Goal: Register for event/course

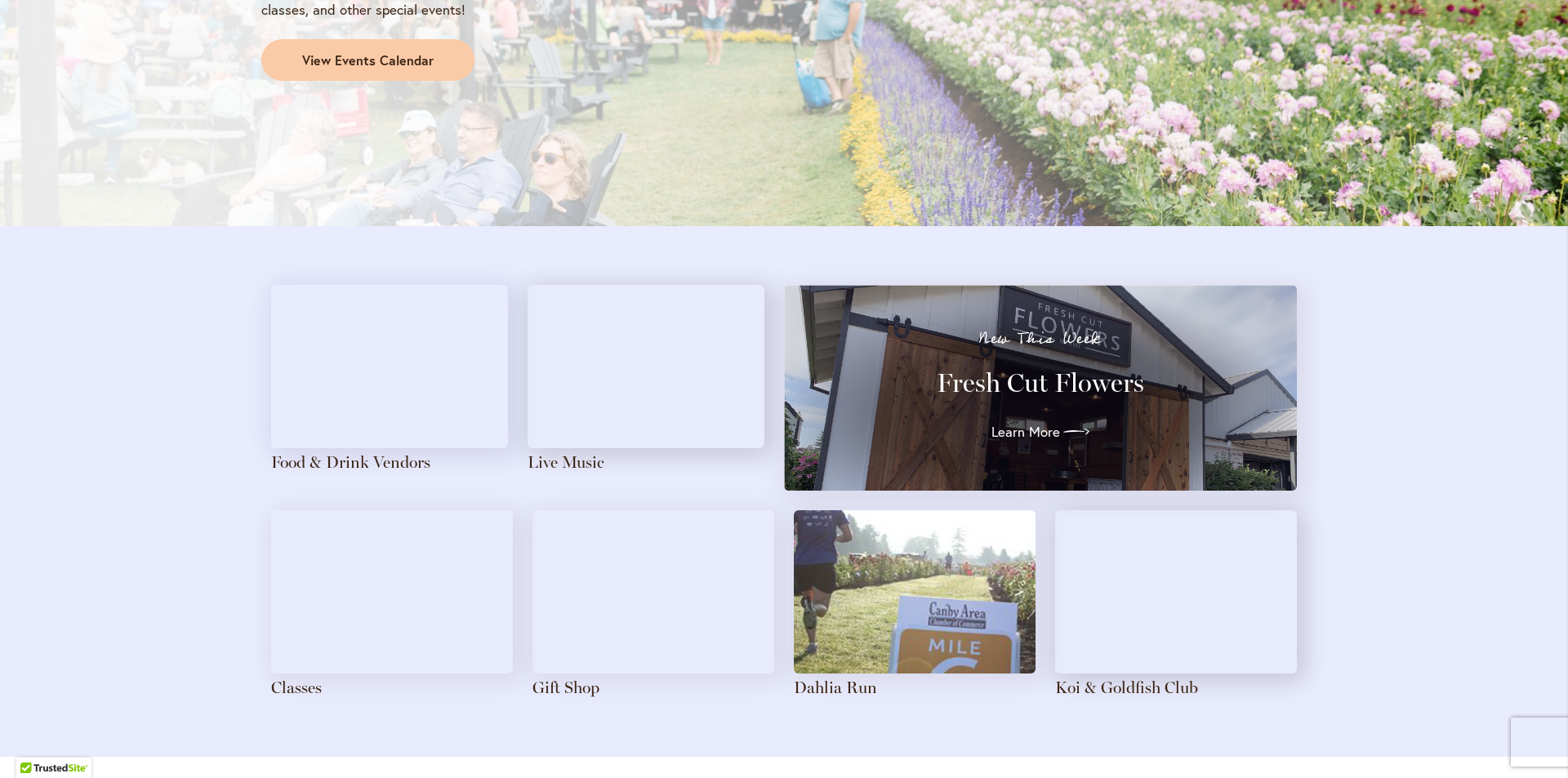
scroll to position [1714, 0]
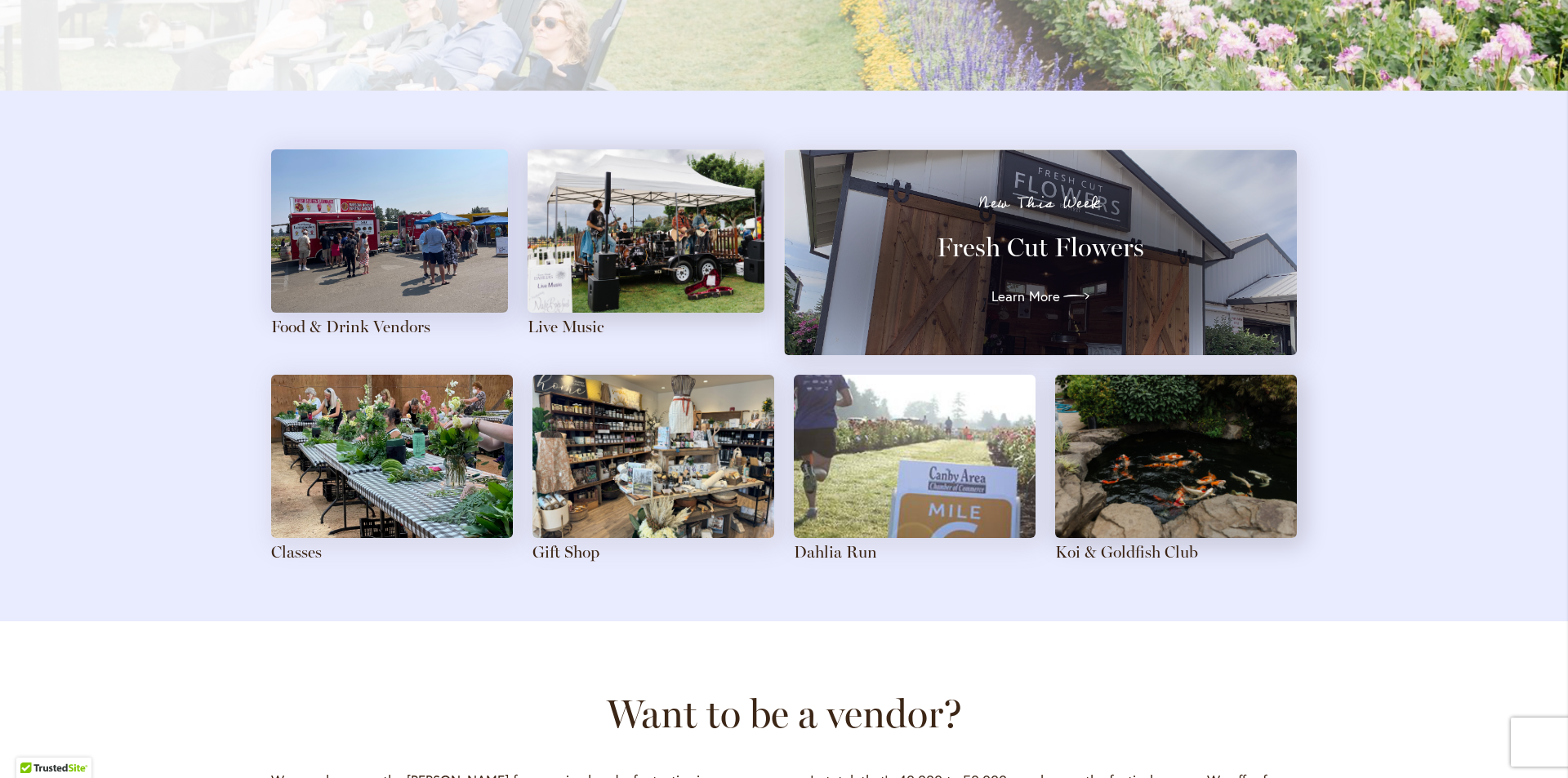
click at [379, 450] on img at bounding box center [391, 456] width 242 height 164
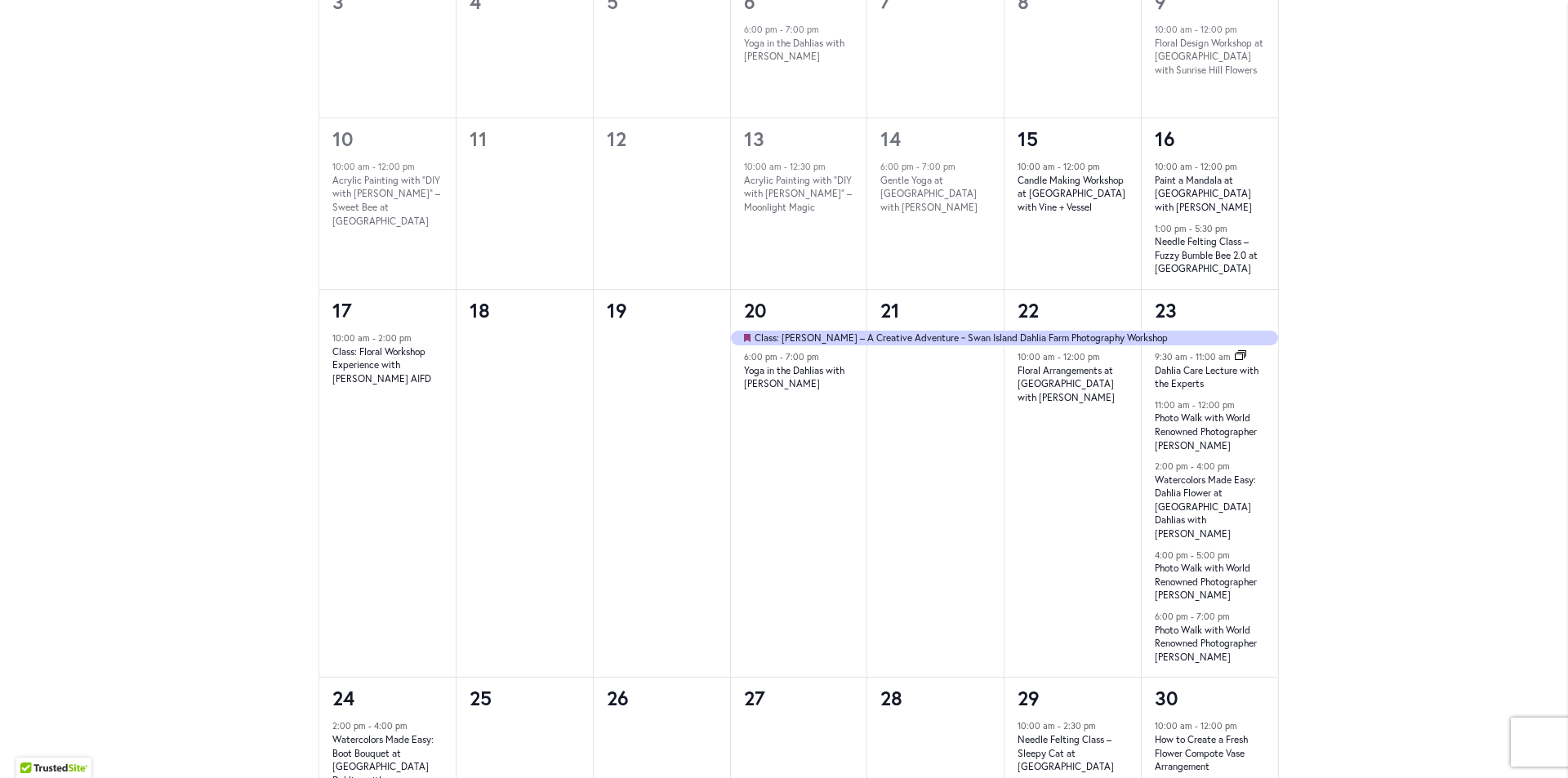
scroll to position [1225, 0]
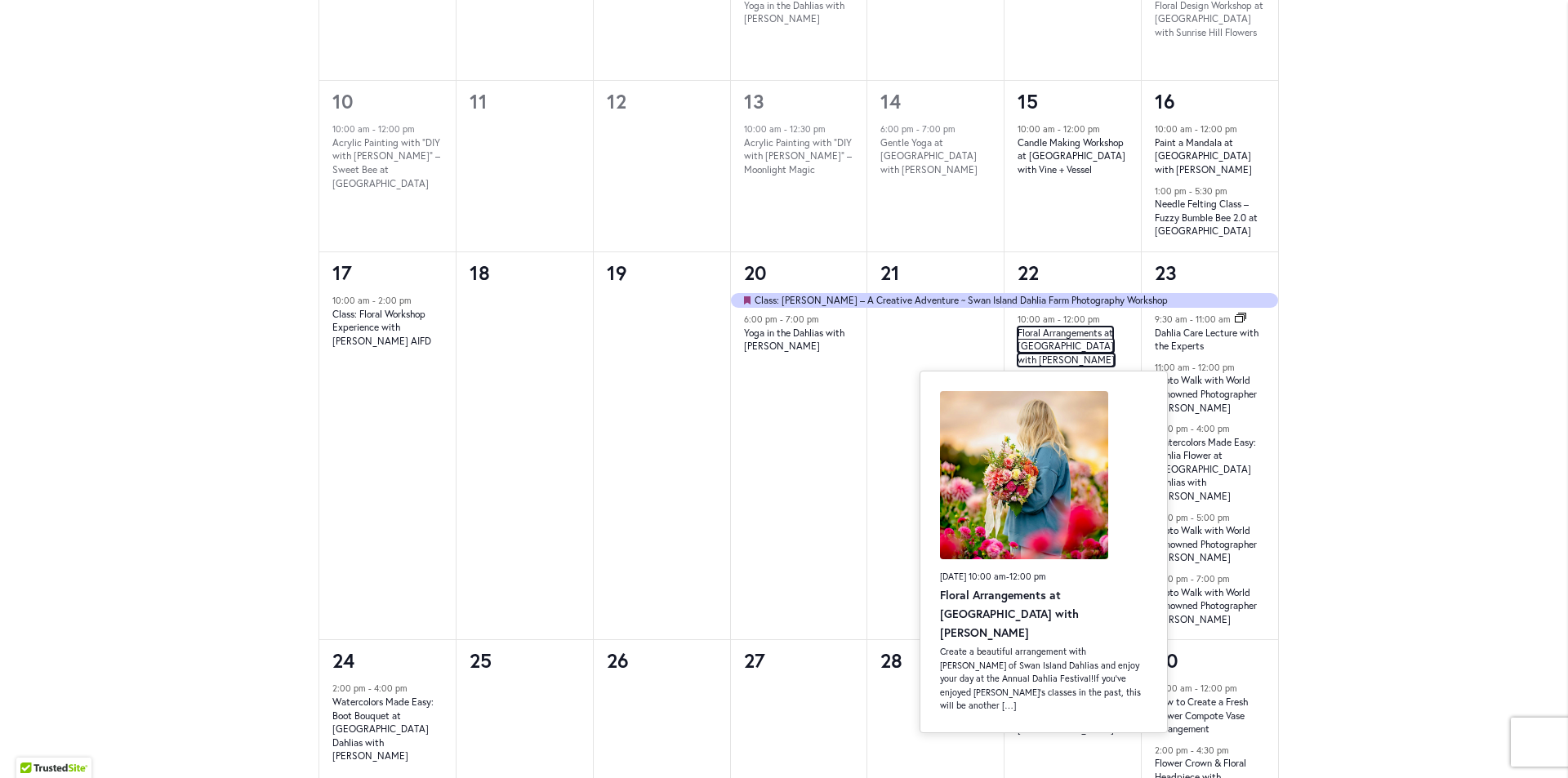
click at [1037, 334] on link "Floral Arrangements at [GEOGRAPHIC_DATA] with [PERSON_NAME]" at bounding box center [1066, 345] width 97 height 40
click at [1100, 674] on p "Create a beautiful arrangement with [PERSON_NAME] of Swan Island Dahlias and en…" at bounding box center [1044, 679] width 208 height 68
click at [1056, 608] on link "Floral Arrangements at [GEOGRAPHIC_DATA] with [PERSON_NAME]" at bounding box center [1010, 614] width 139 height 53
click at [1057, 593] on link "Floral Arrangements at [GEOGRAPHIC_DATA] with [PERSON_NAME]" at bounding box center [1010, 614] width 139 height 53
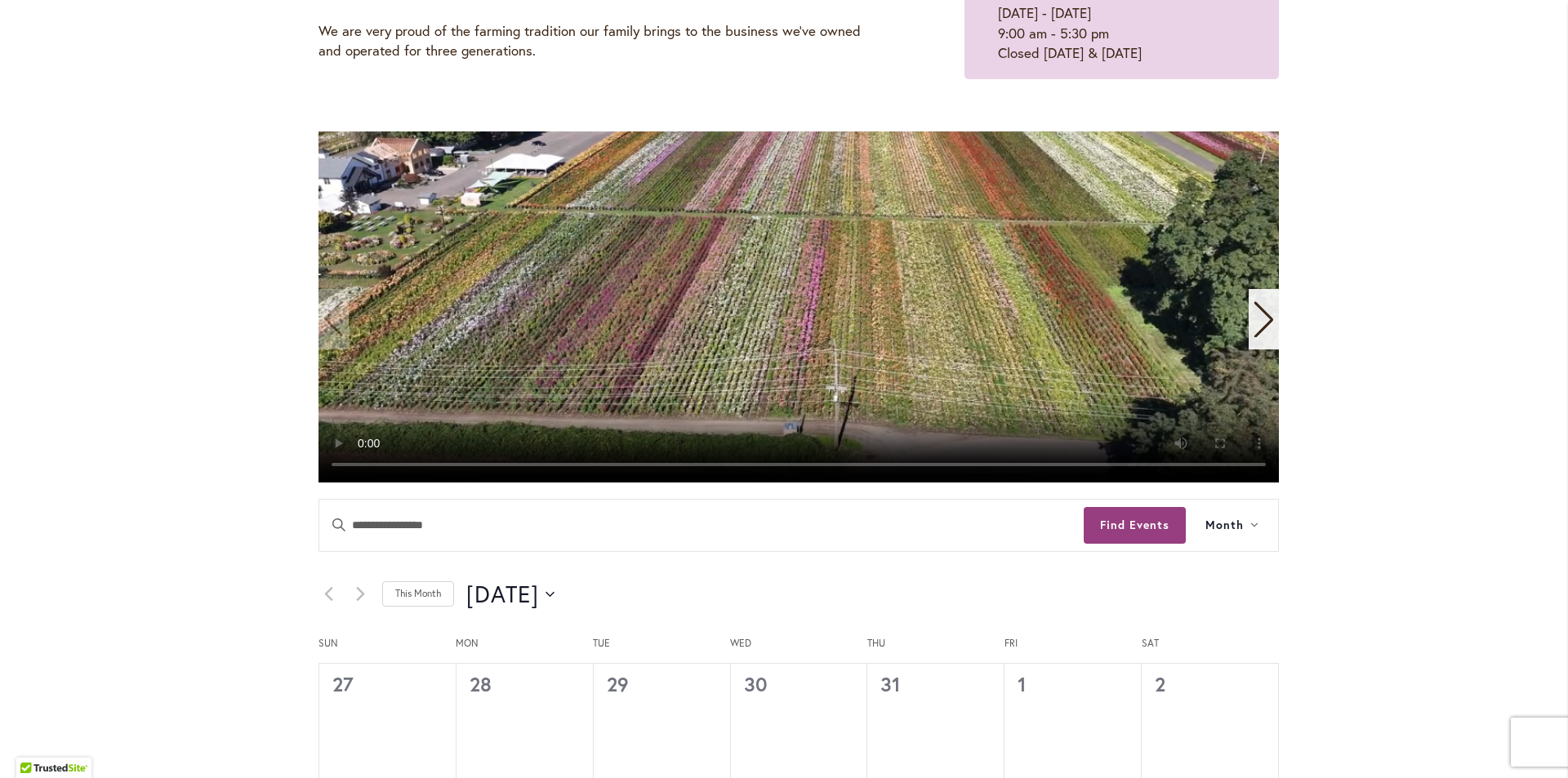
scroll to position [408, 0]
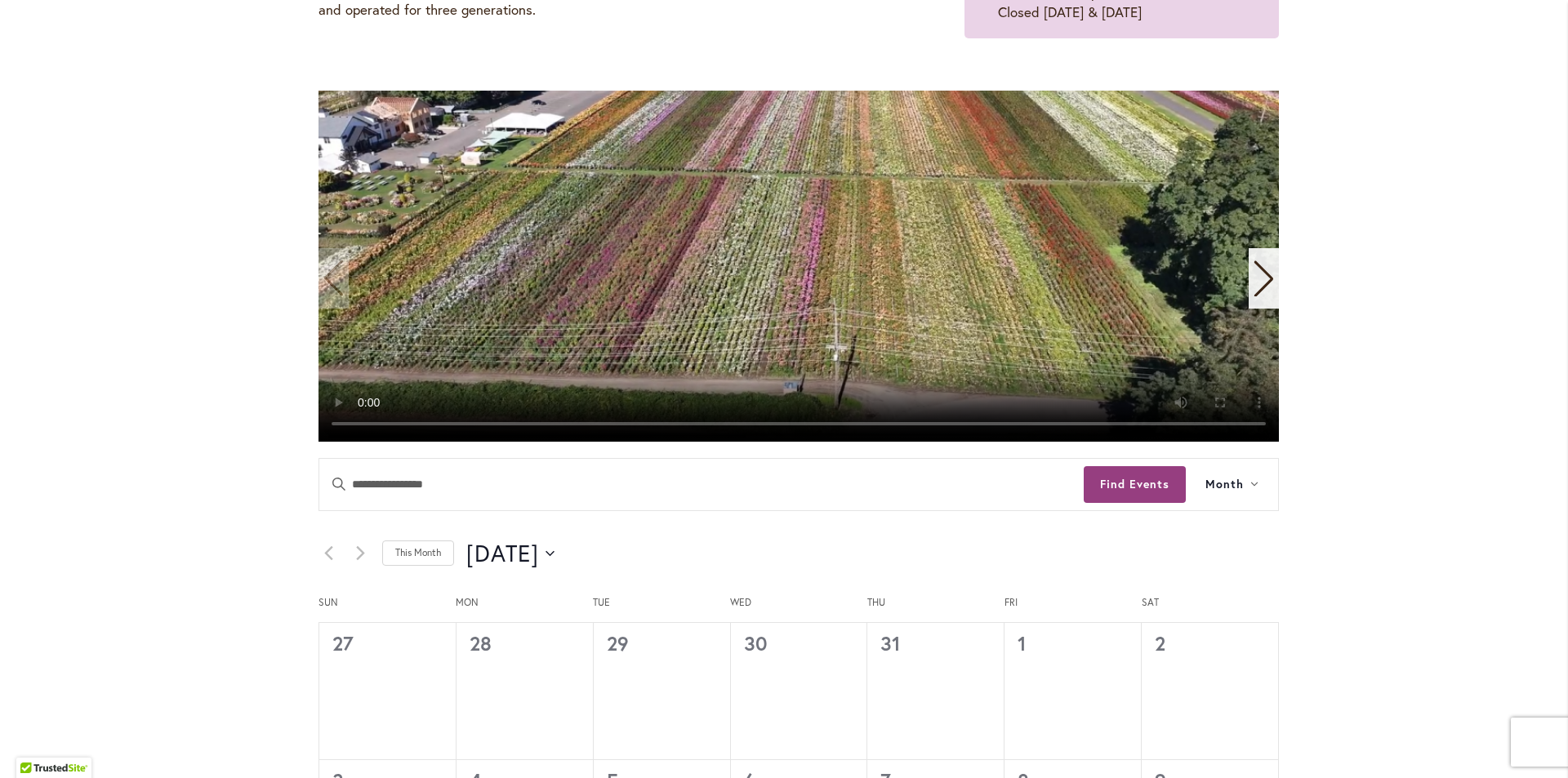
click at [1257, 269] on icon "Next slide" at bounding box center [1263, 279] width 18 height 36
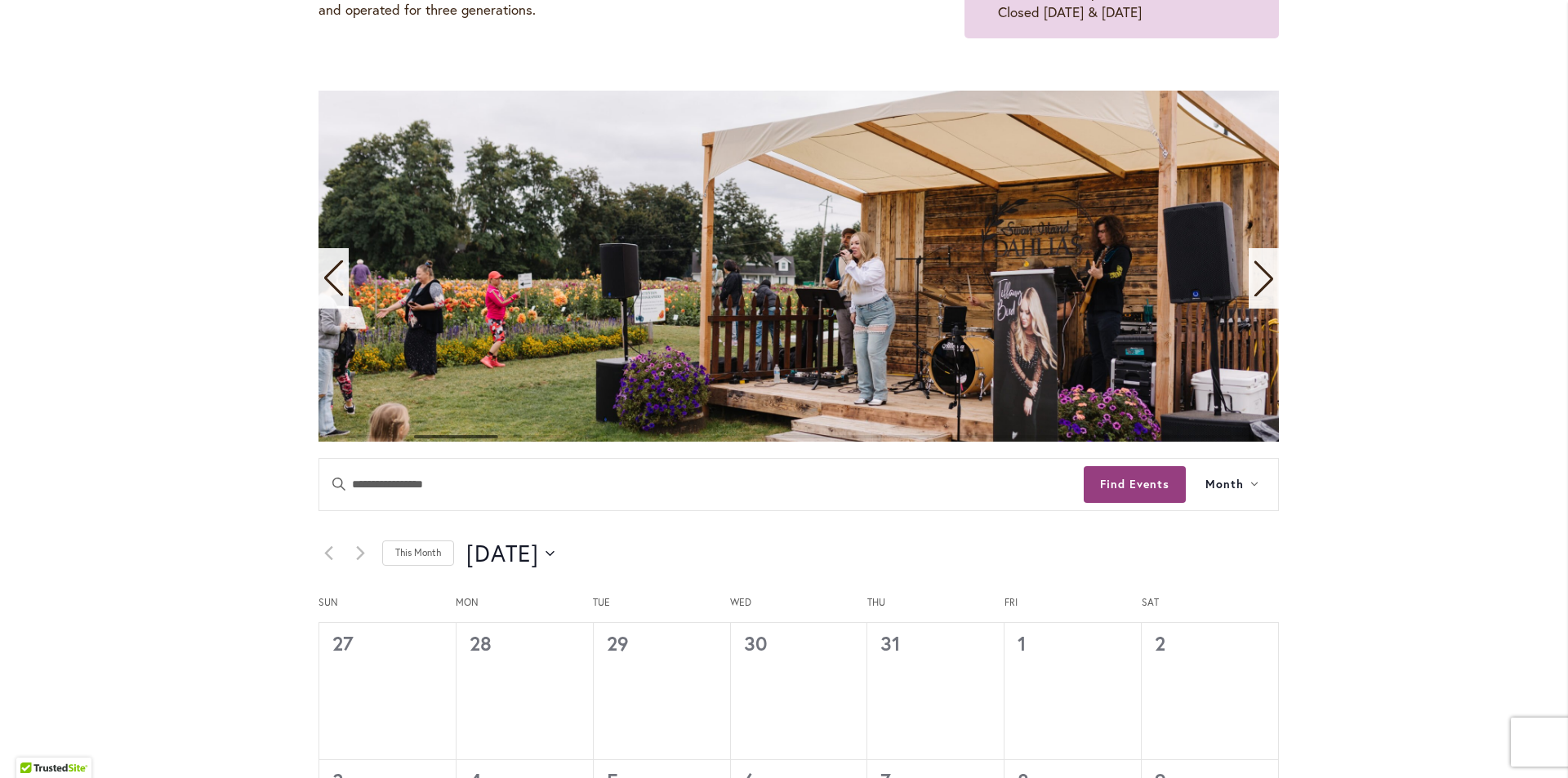
click at [1257, 269] on icon "Next slide" at bounding box center [1263, 279] width 18 height 36
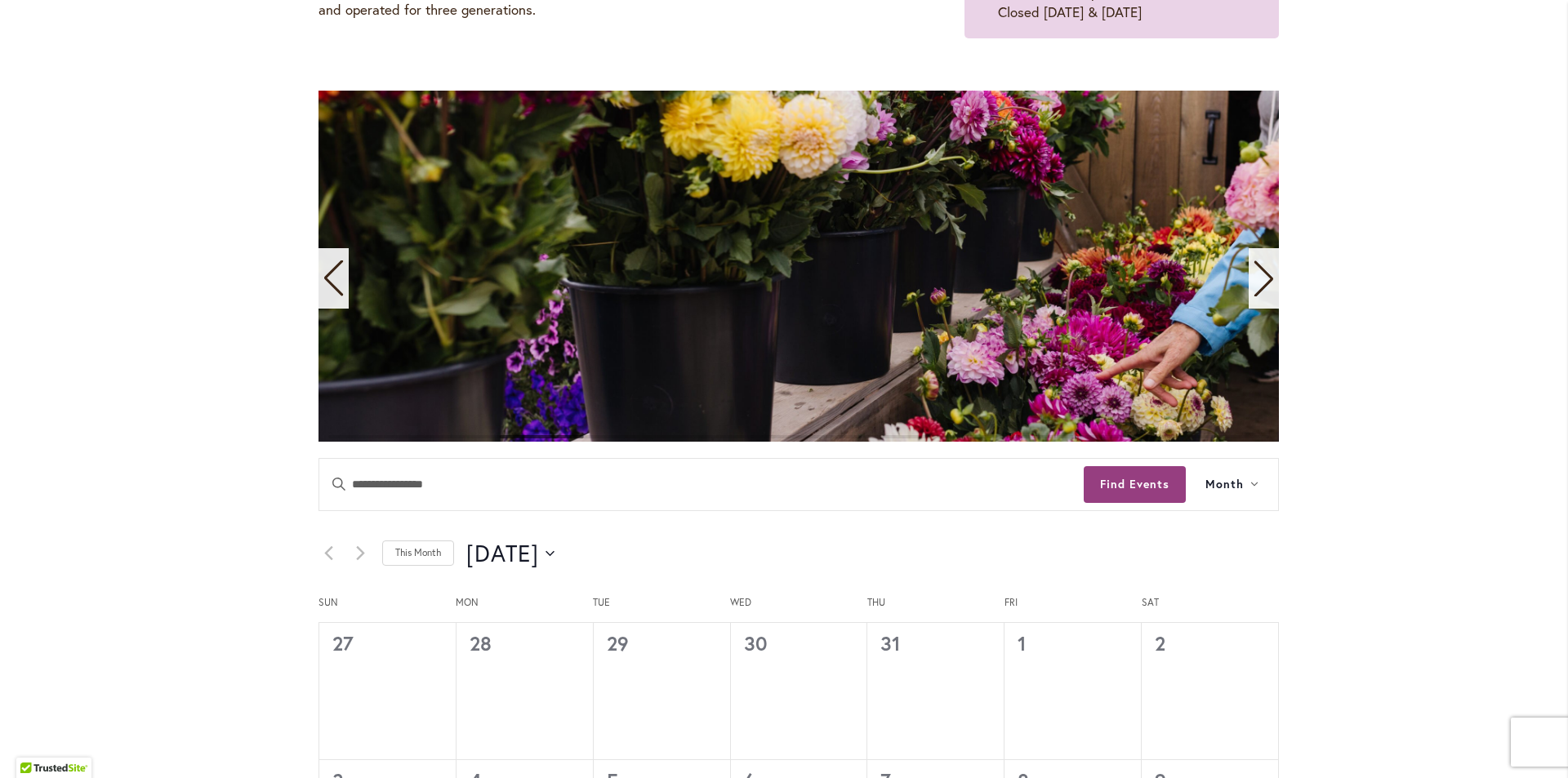
click at [1257, 269] on icon "Next slide" at bounding box center [1263, 279] width 18 height 36
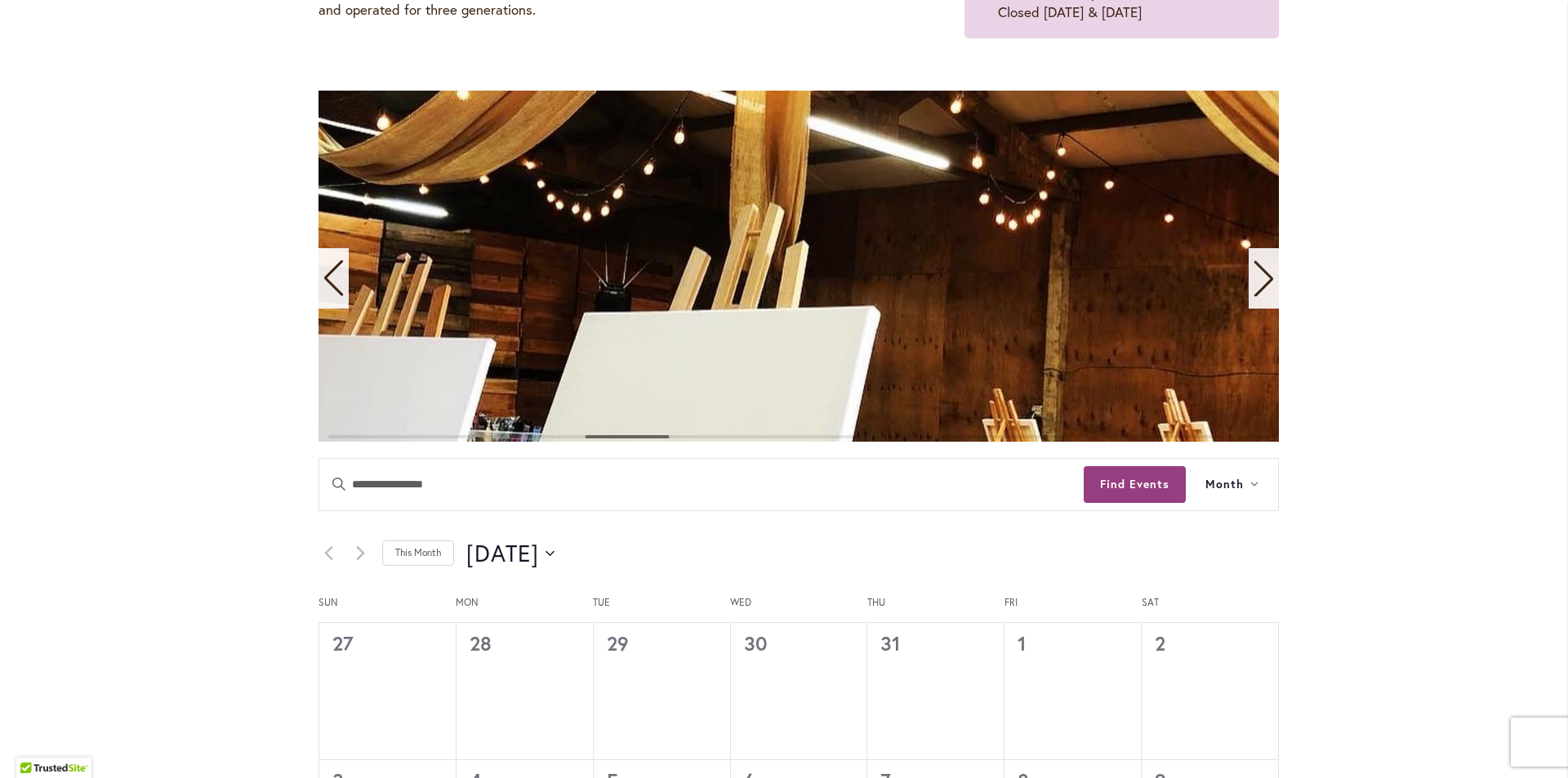
click at [1257, 269] on icon "Next slide" at bounding box center [1263, 279] width 18 height 36
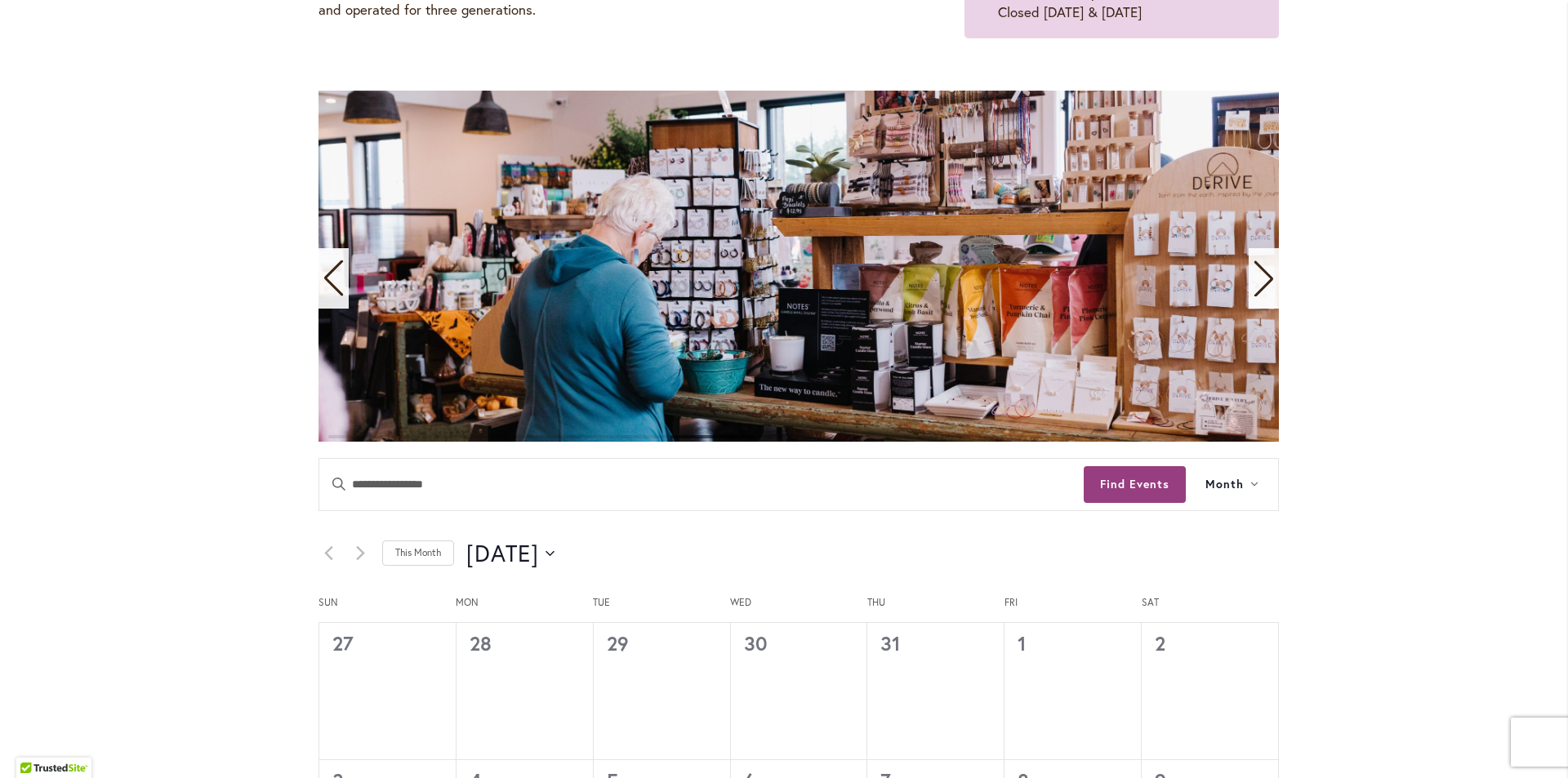
click at [1257, 269] on icon "Next slide" at bounding box center [1263, 279] width 18 height 36
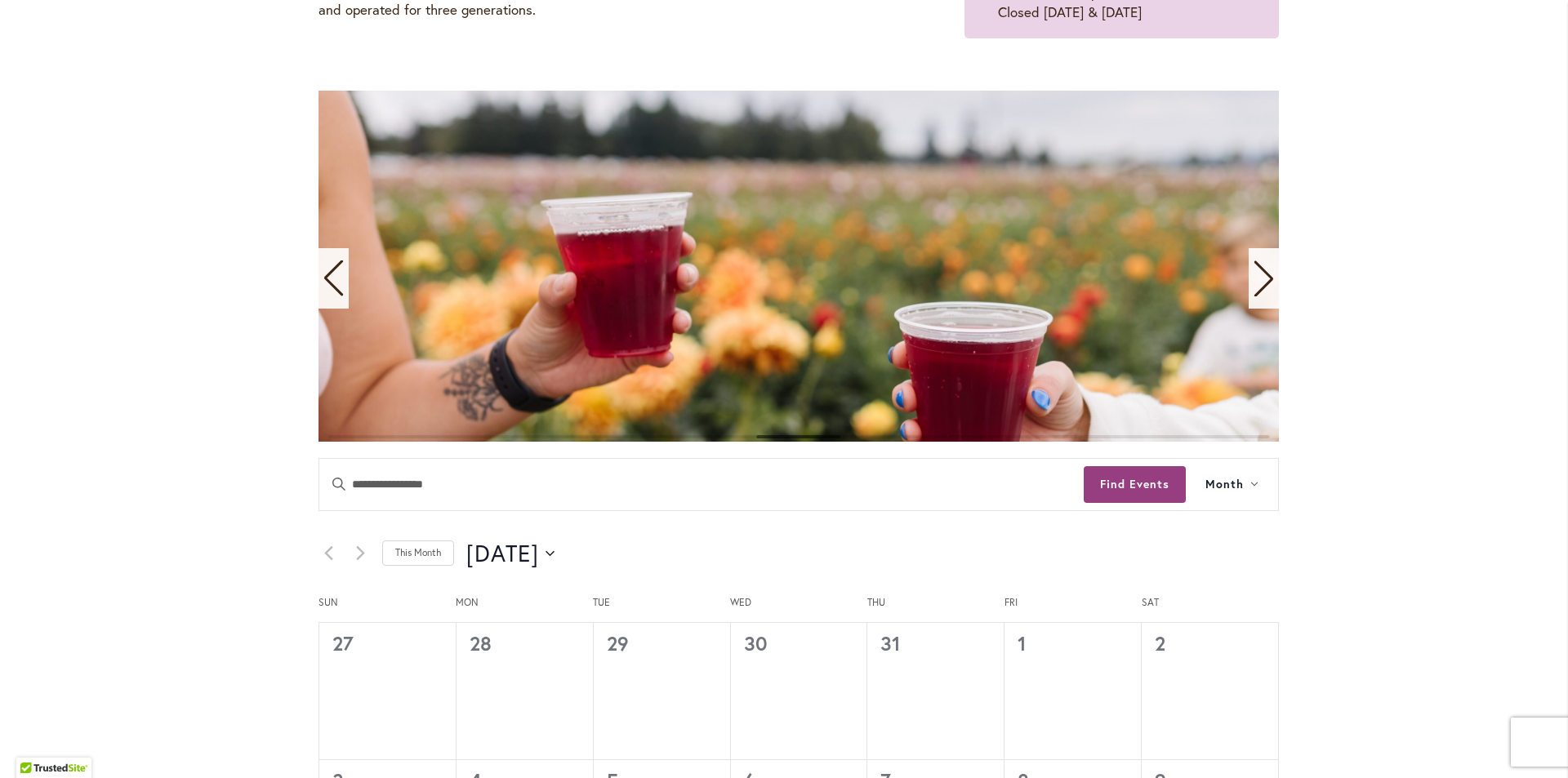
click at [1257, 269] on icon "Next slide" at bounding box center [1263, 279] width 18 height 36
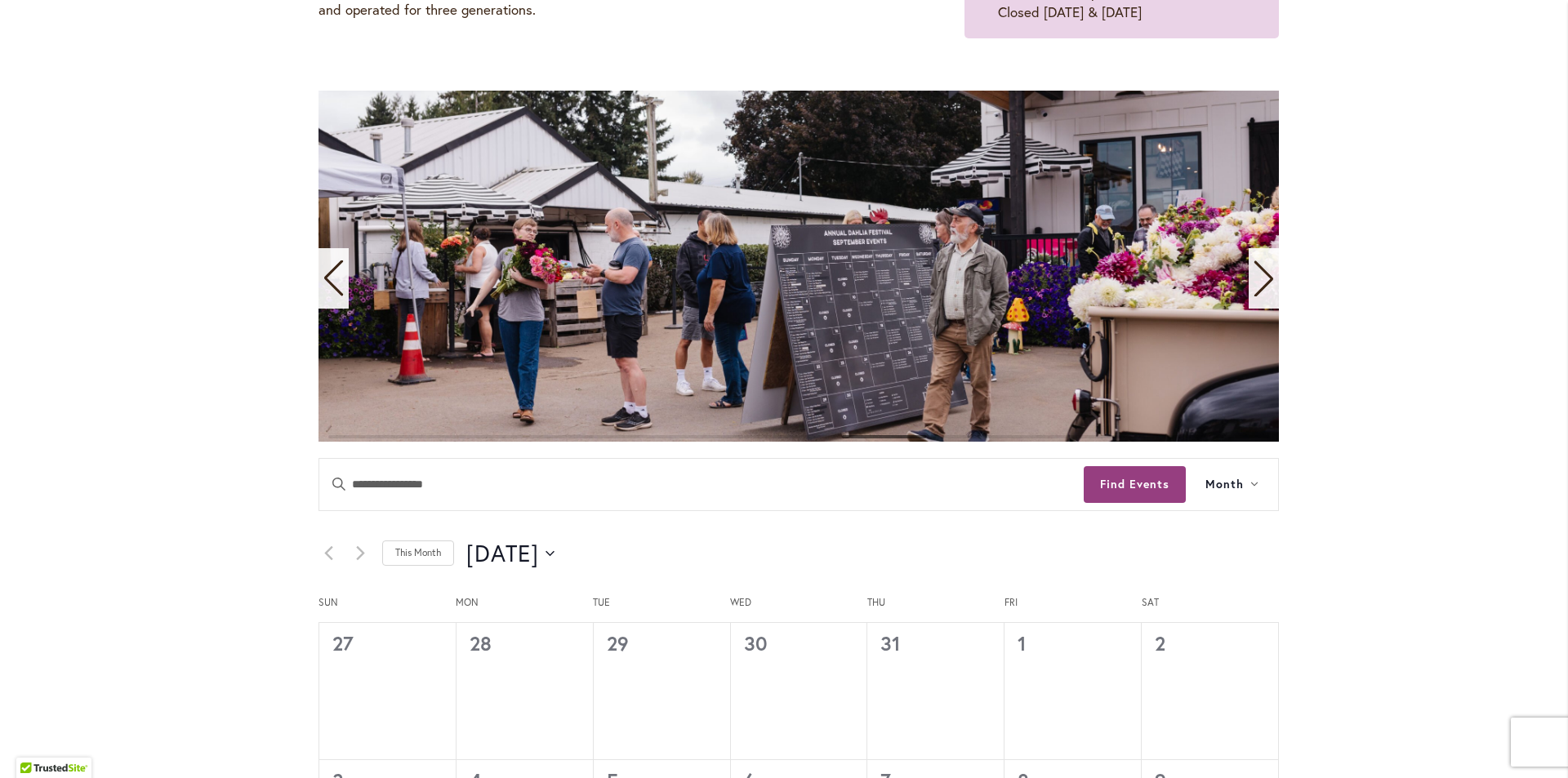
click at [1257, 269] on icon "Next slide" at bounding box center [1263, 279] width 18 height 36
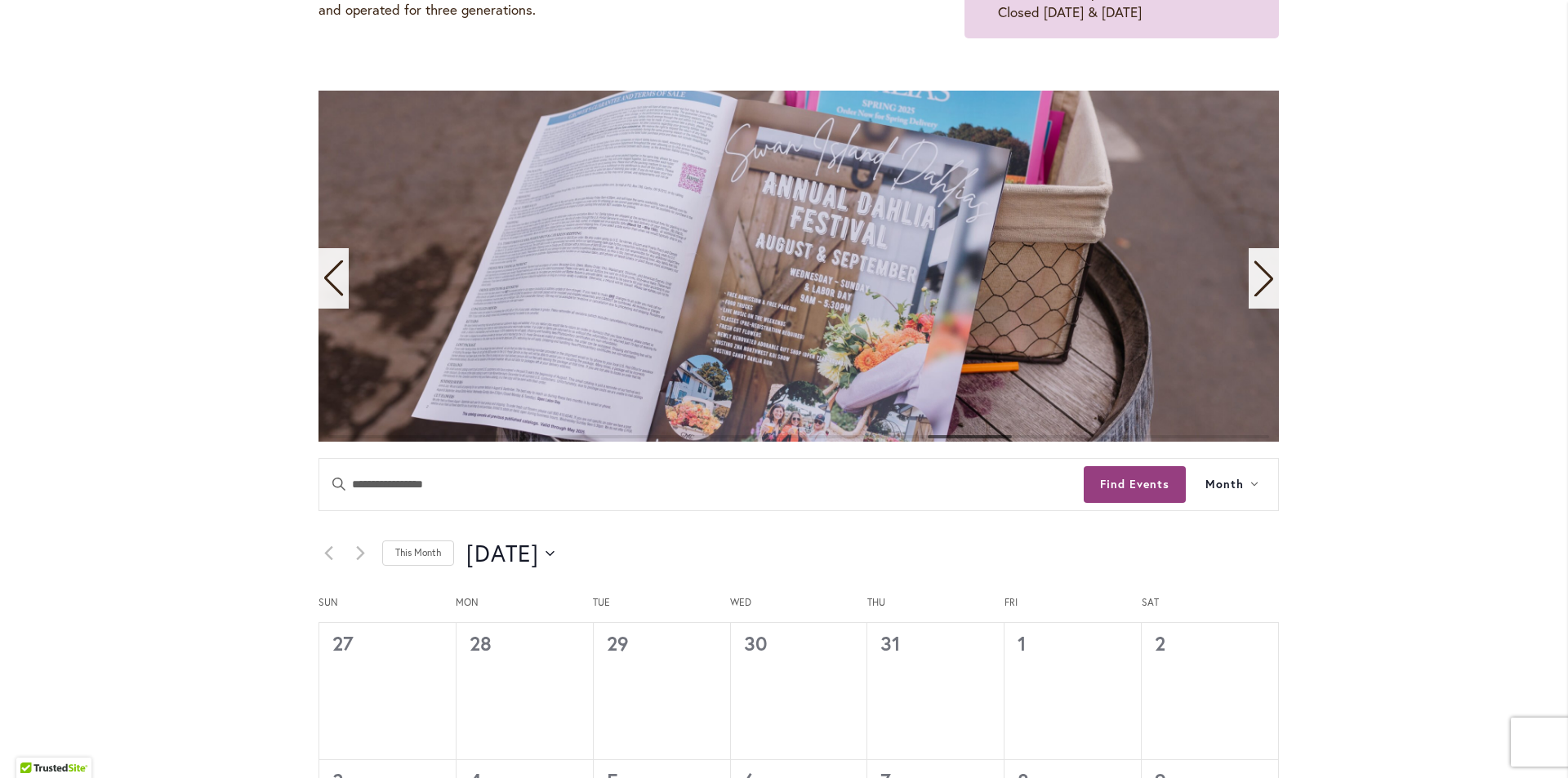
click at [1257, 269] on icon "Next slide" at bounding box center [1263, 279] width 18 height 36
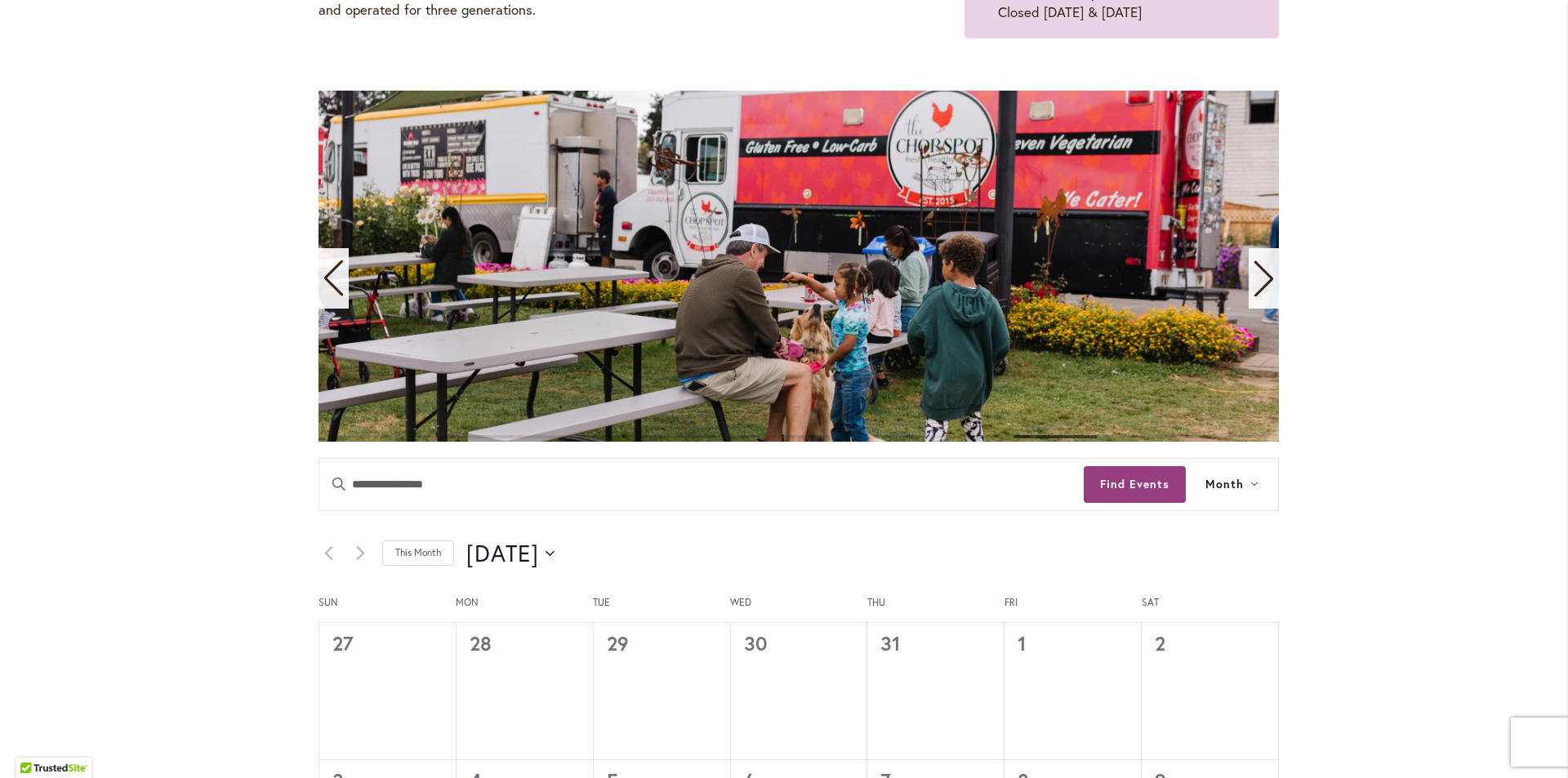
click at [1257, 269] on icon "Next slide" at bounding box center [1263, 279] width 18 height 36
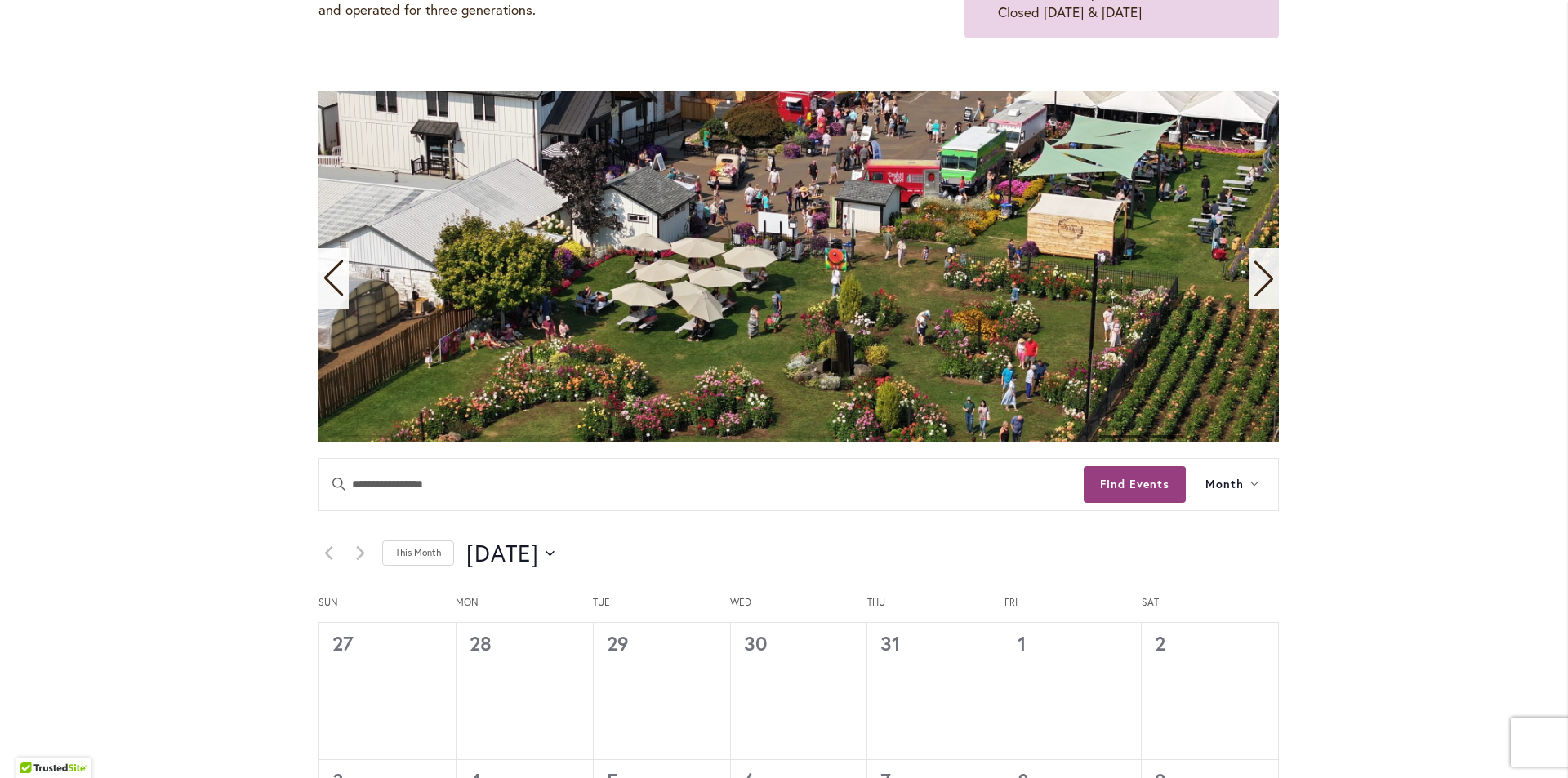
click at [1257, 269] on icon "Next slide" at bounding box center [1263, 279] width 18 height 36
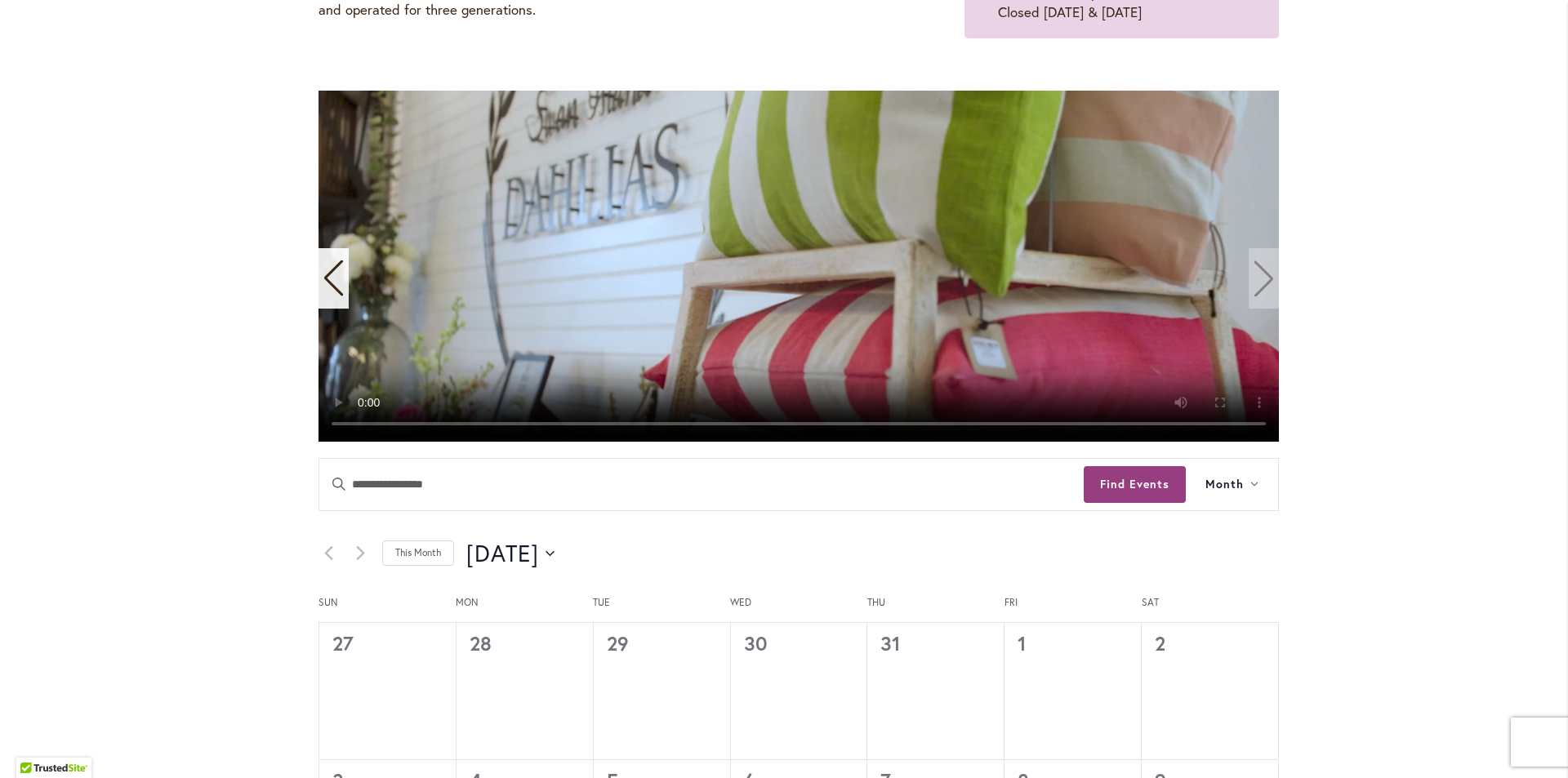
click at [1257, 269] on video "11 / 11" at bounding box center [799, 265] width 960 height 351
